Goal: Task Accomplishment & Management: Complete application form

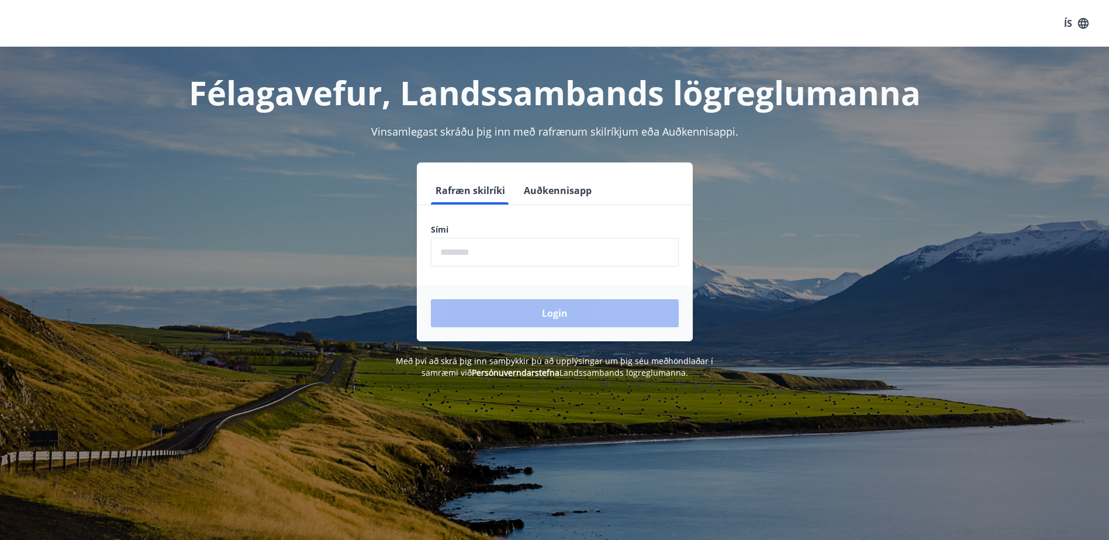
click at [459, 252] on input "phone" at bounding box center [555, 252] width 248 height 29
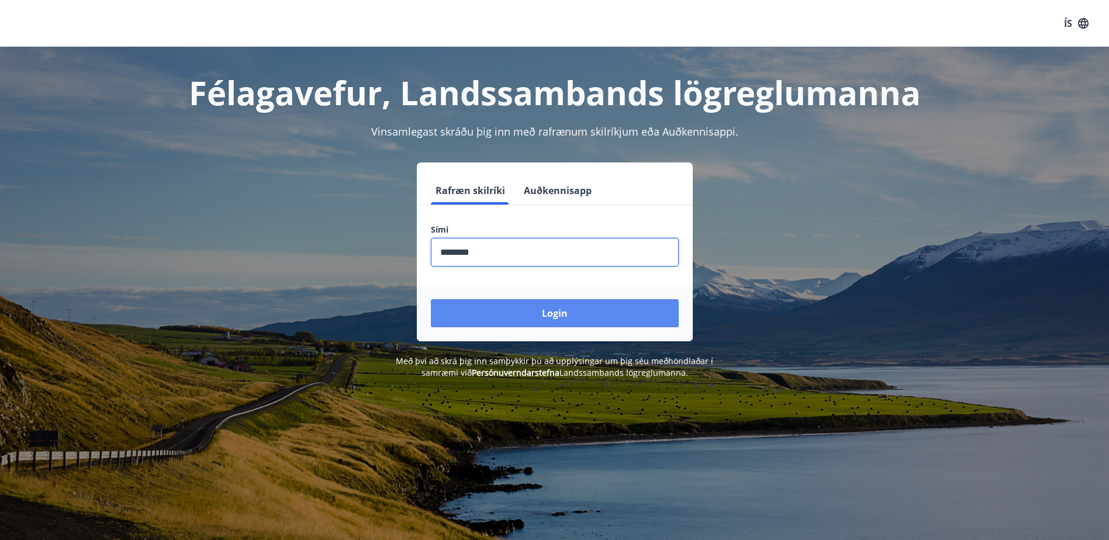
type input "********"
click at [468, 315] on button "Login" at bounding box center [555, 313] width 248 height 28
